Goal: Find specific page/section: Find specific page/section

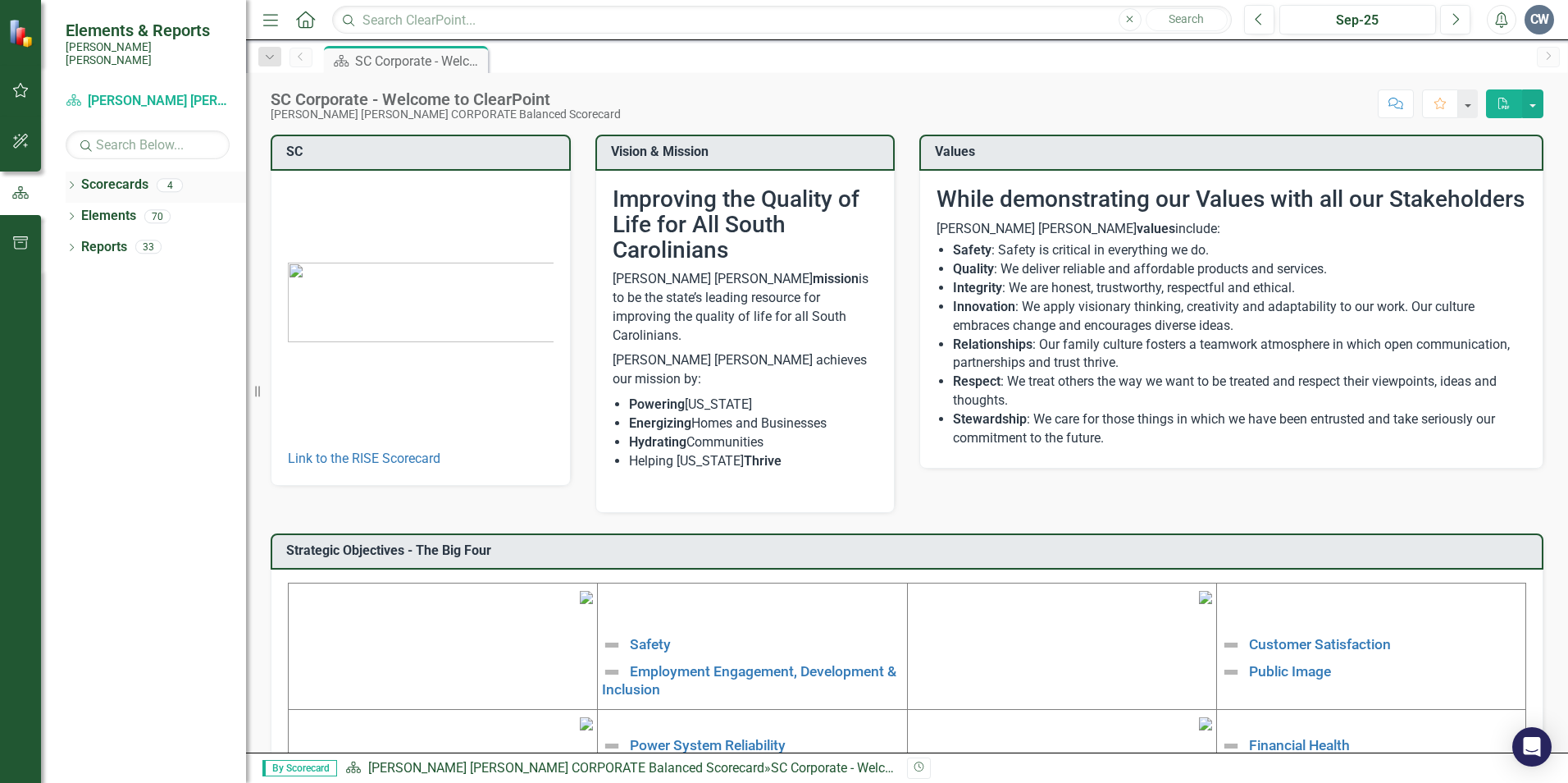
click at [79, 171] on div "Dropdown Scorecards 4" at bounding box center [156, 187] width 180 height 31
click at [69, 182] on icon "Dropdown" at bounding box center [71, 187] width 11 height 9
click at [78, 211] on icon "Dropdown" at bounding box center [80, 216] width 12 height 10
click at [145, 238] on link "Finance & Admin" at bounding box center [176, 247] width 139 height 19
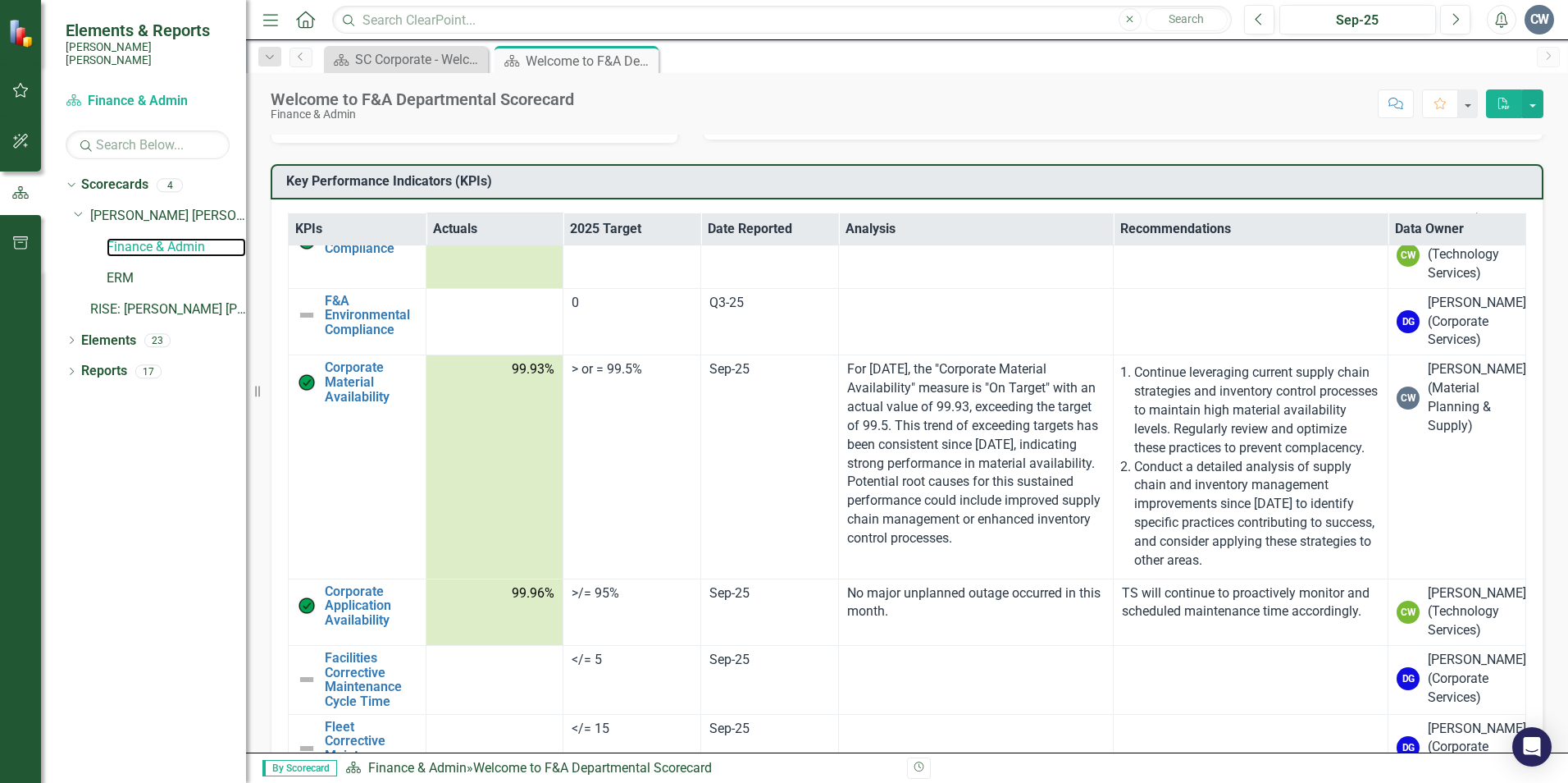
scroll to position [1887, 0]
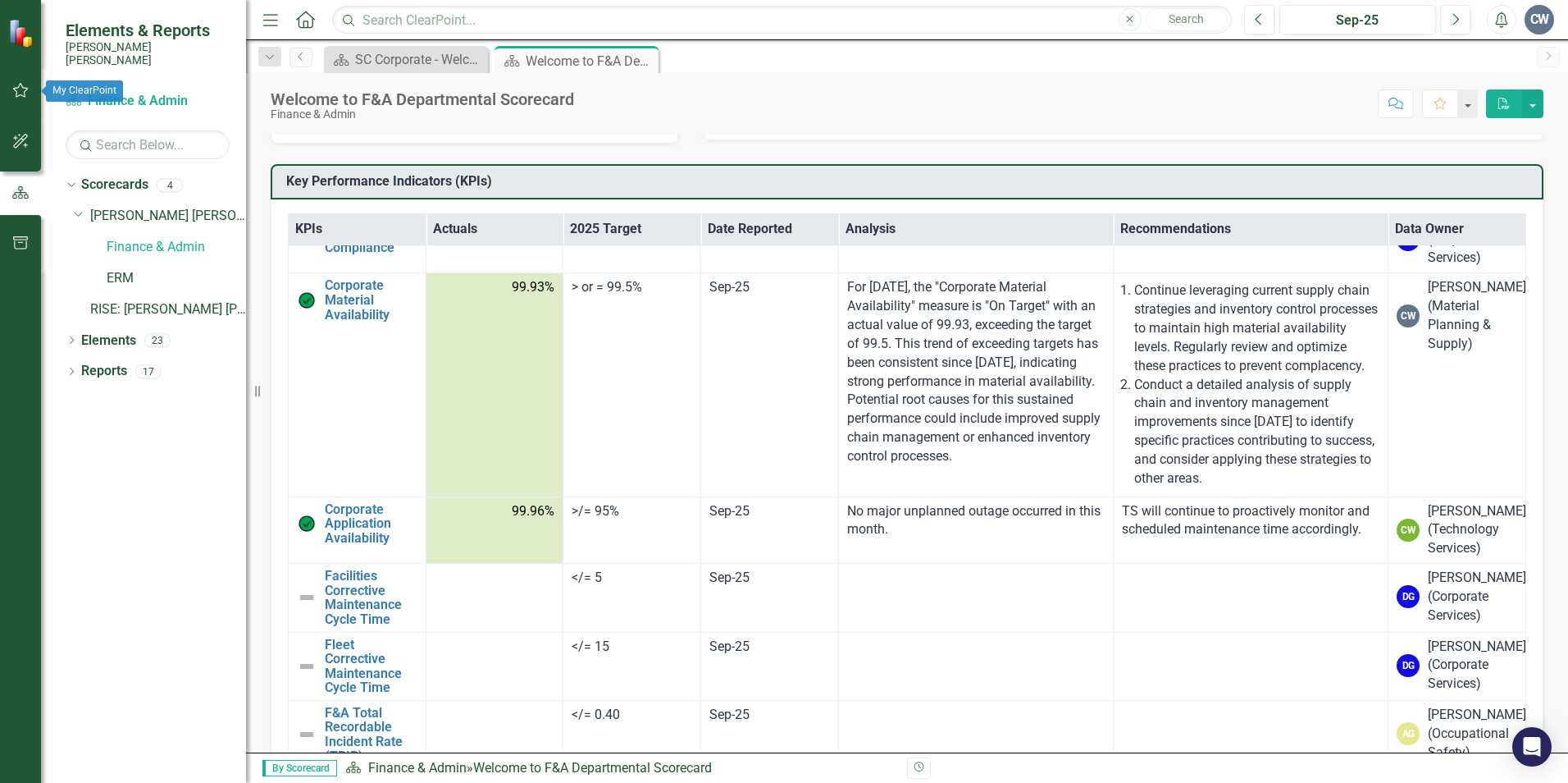
click at [20, 90] on icon "button" at bounding box center [21, 90] width 17 height 13
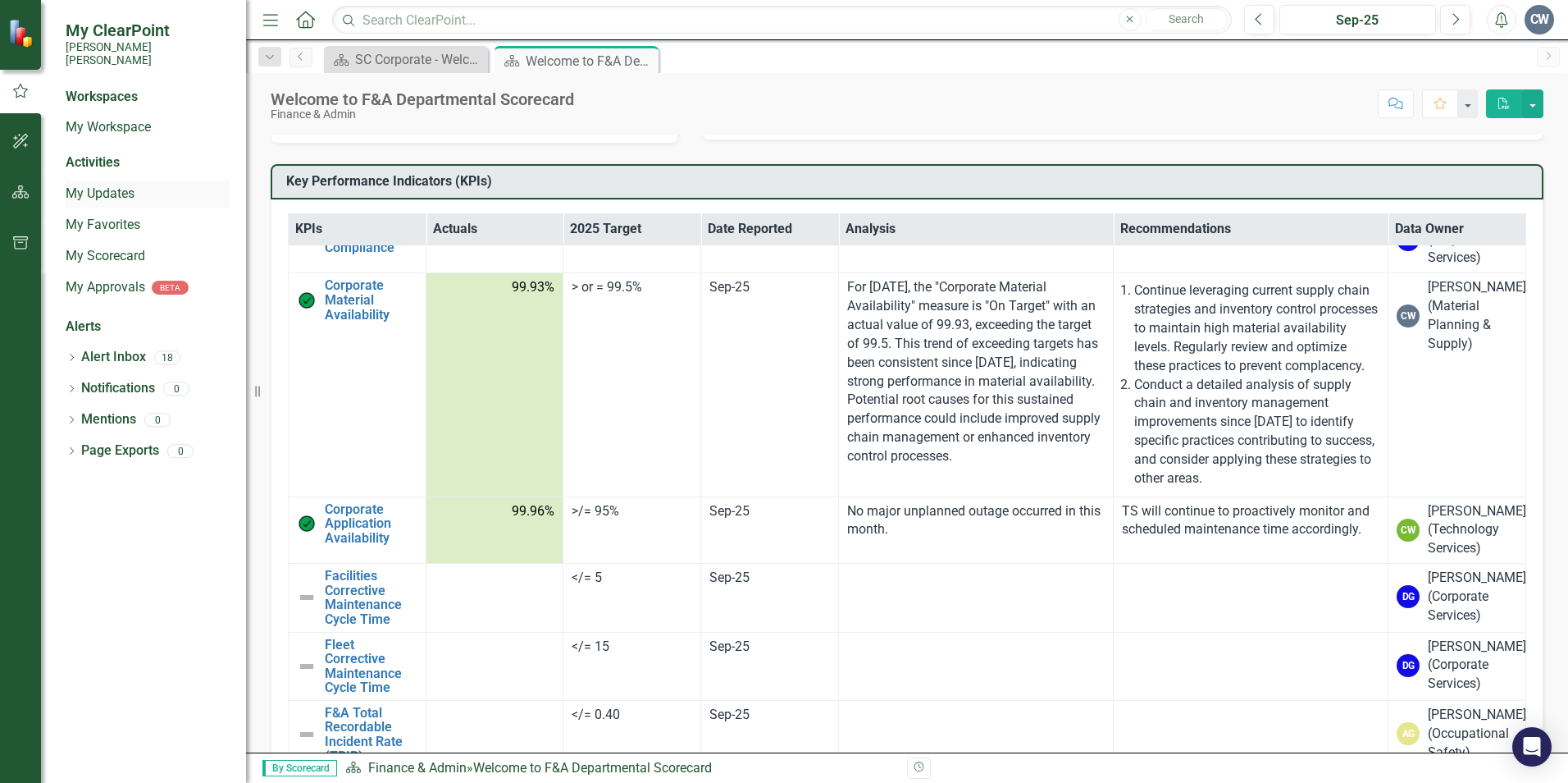
click at [94, 185] on link "My Updates" at bounding box center [148, 194] width 164 height 19
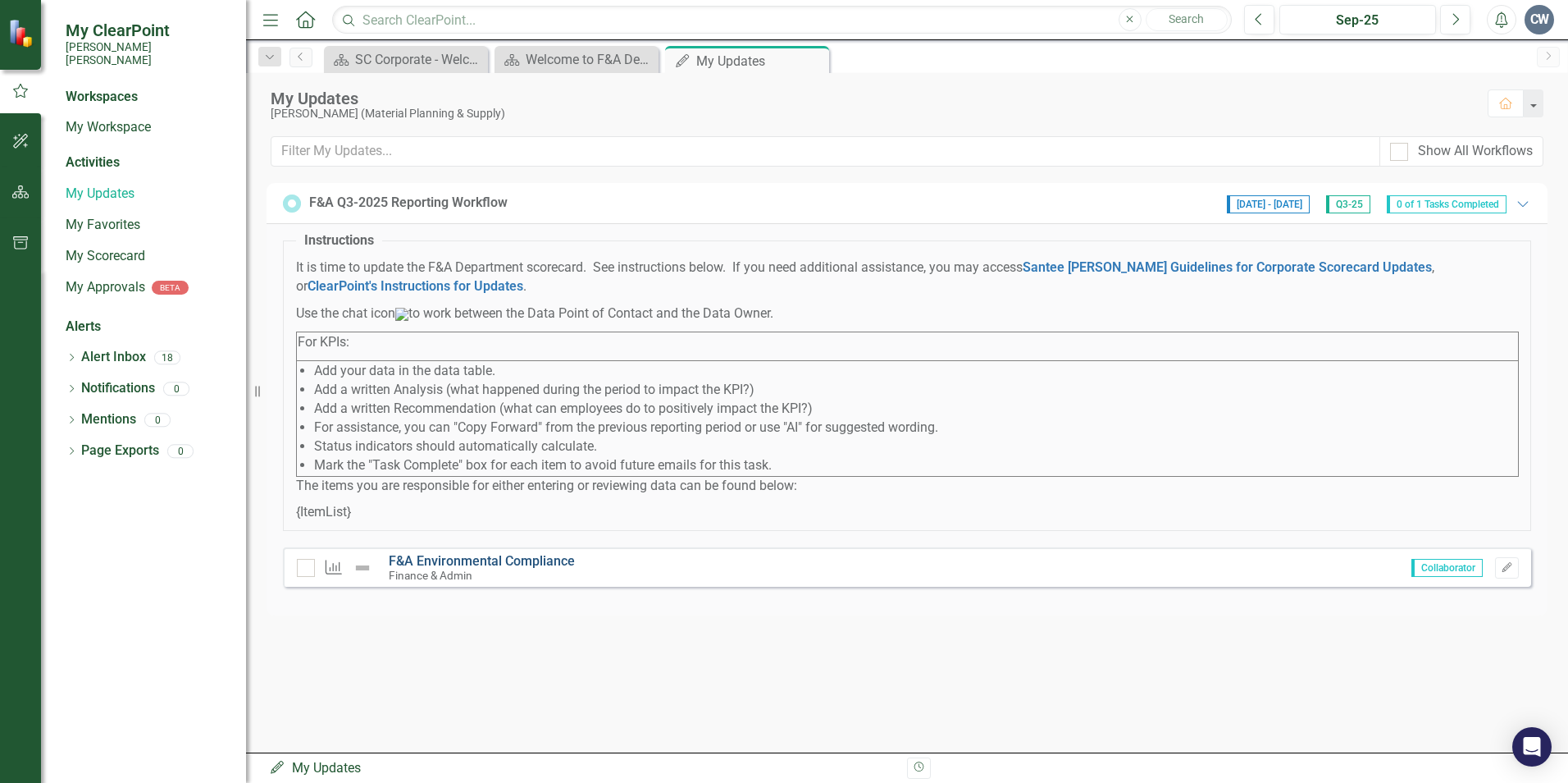
click at [535, 568] on link "F&A Environmental Compliance" at bounding box center [482, 561] width 186 height 15
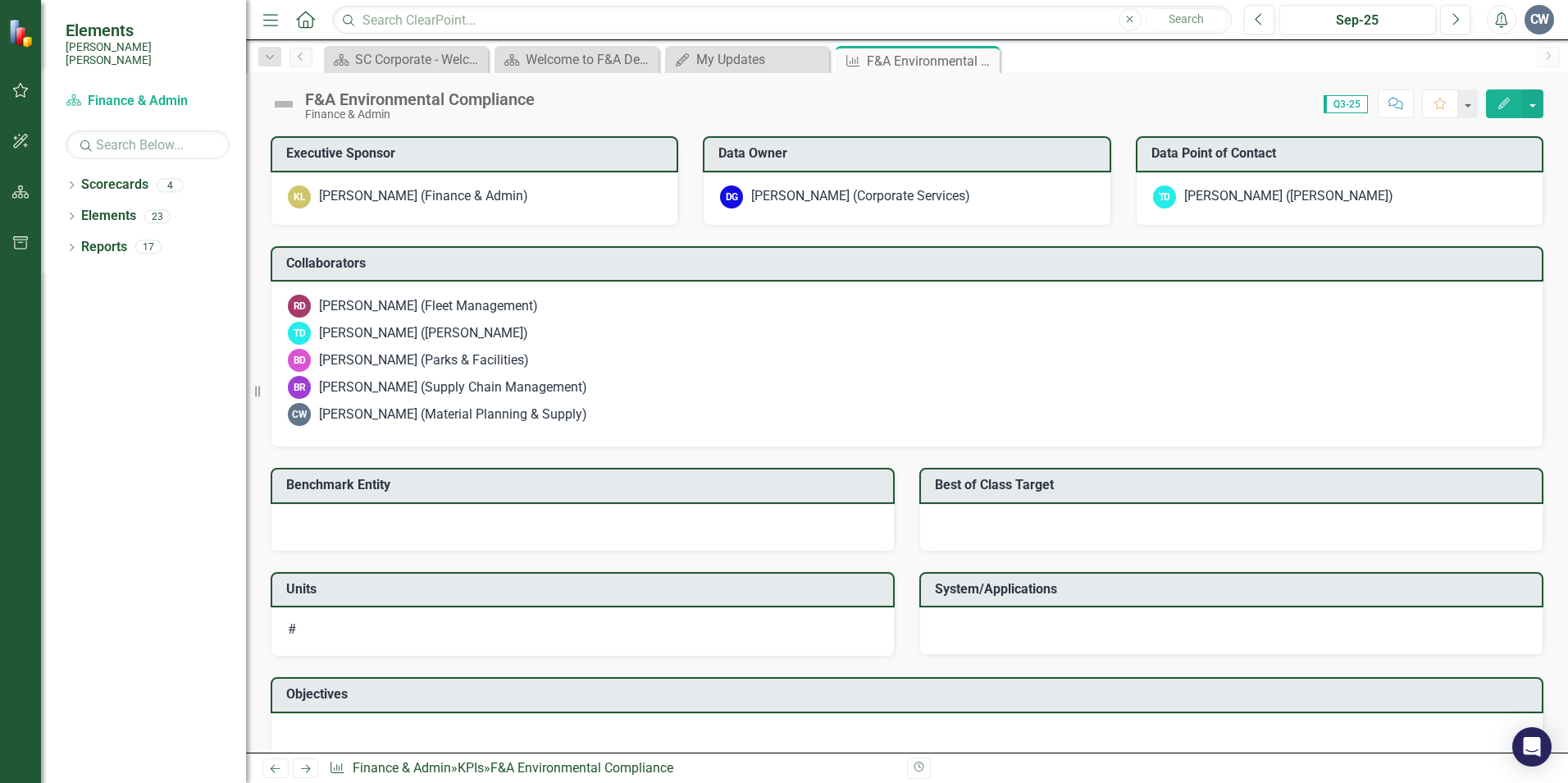
scroll to position [1117, 0]
